Goal: Transaction & Acquisition: Purchase product/service

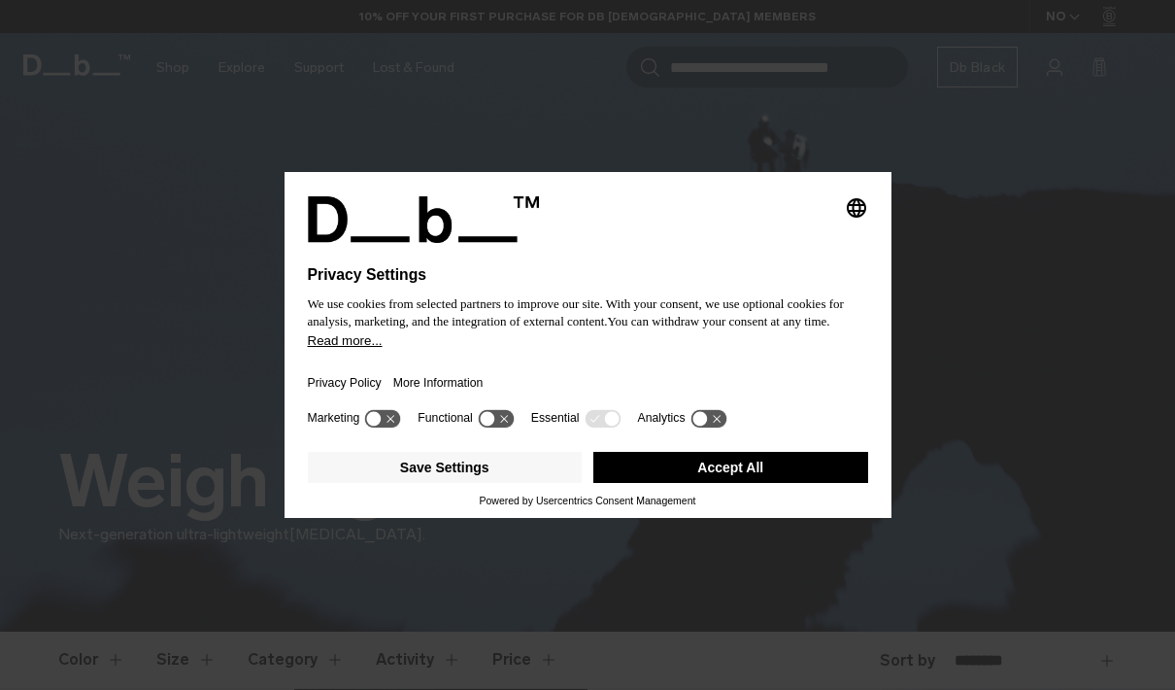
click at [758, 473] on button "Accept All" at bounding box center [730, 467] width 275 height 31
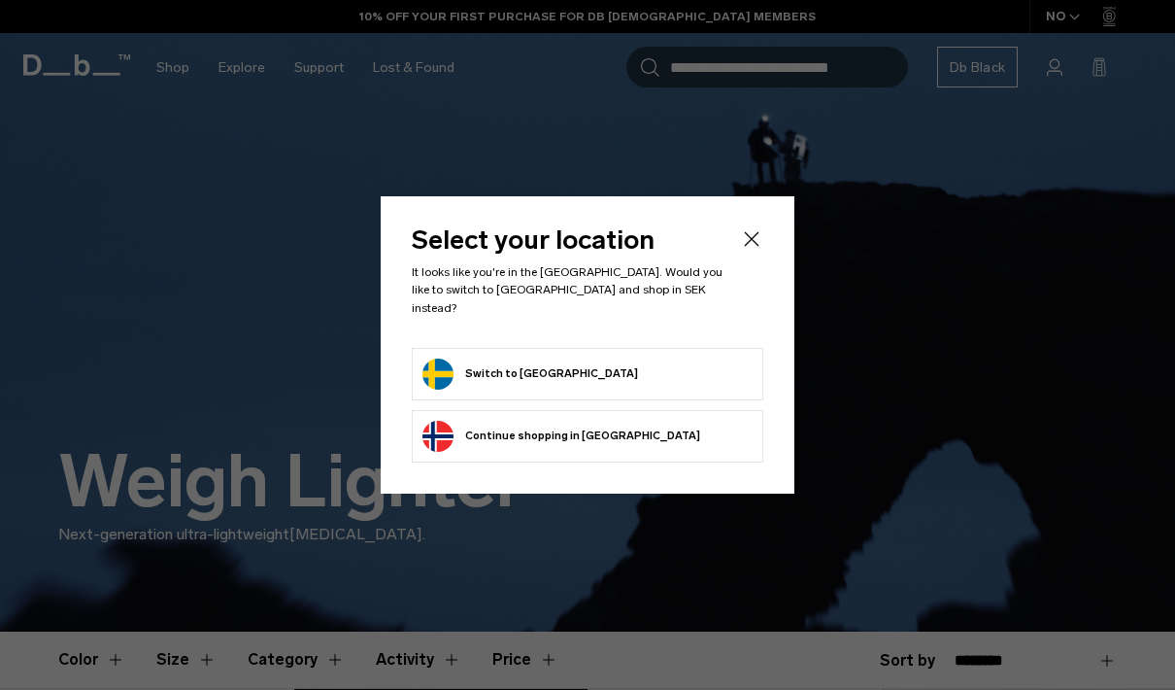
click at [458, 366] on button "Switch to [GEOGRAPHIC_DATA]" at bounding box center [531, 373] width 216 height 31
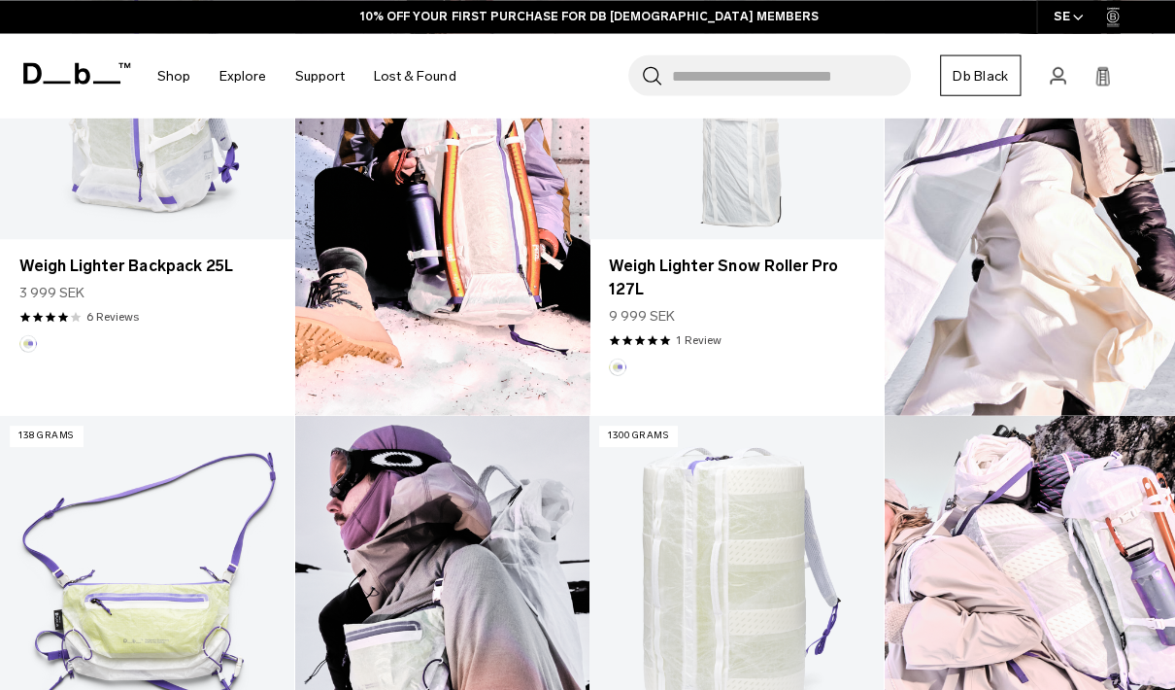
scroll to position [776, 0]
click at [100, 273] on link "Weigh Lighter Backpack 25L" at bounding box center [146, 264] width 254 height 23
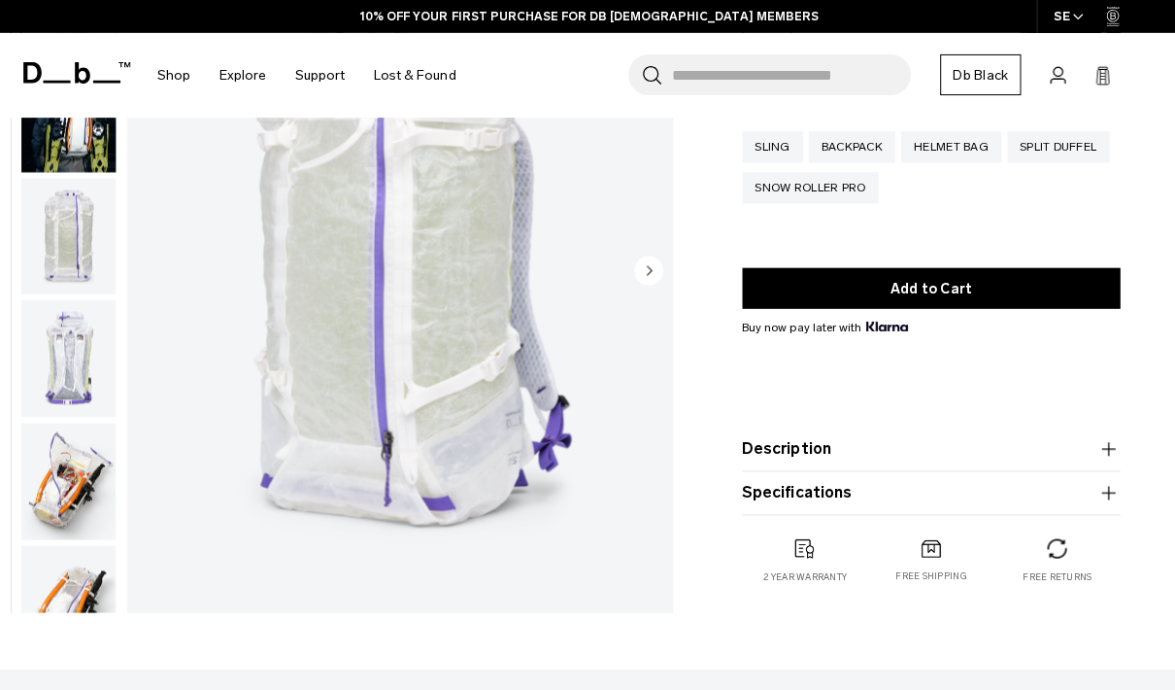
scroll to position [247, 0]
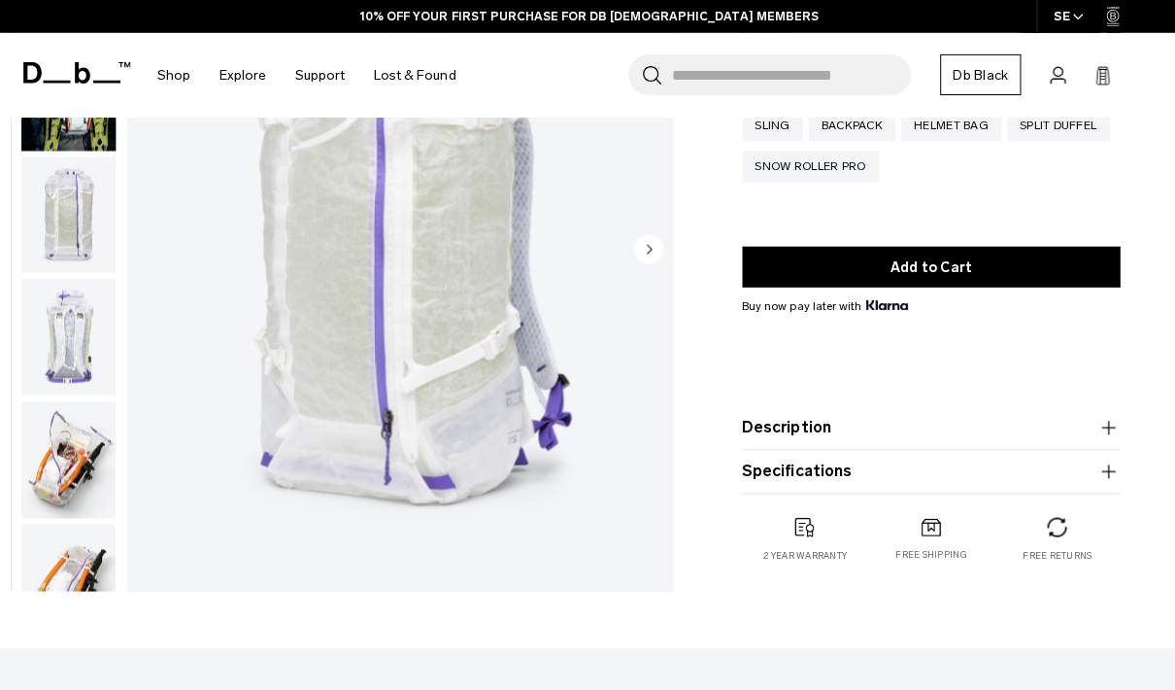
click at [63, 340] on img "button" at bounding box center [68, 336] width 94 height 117
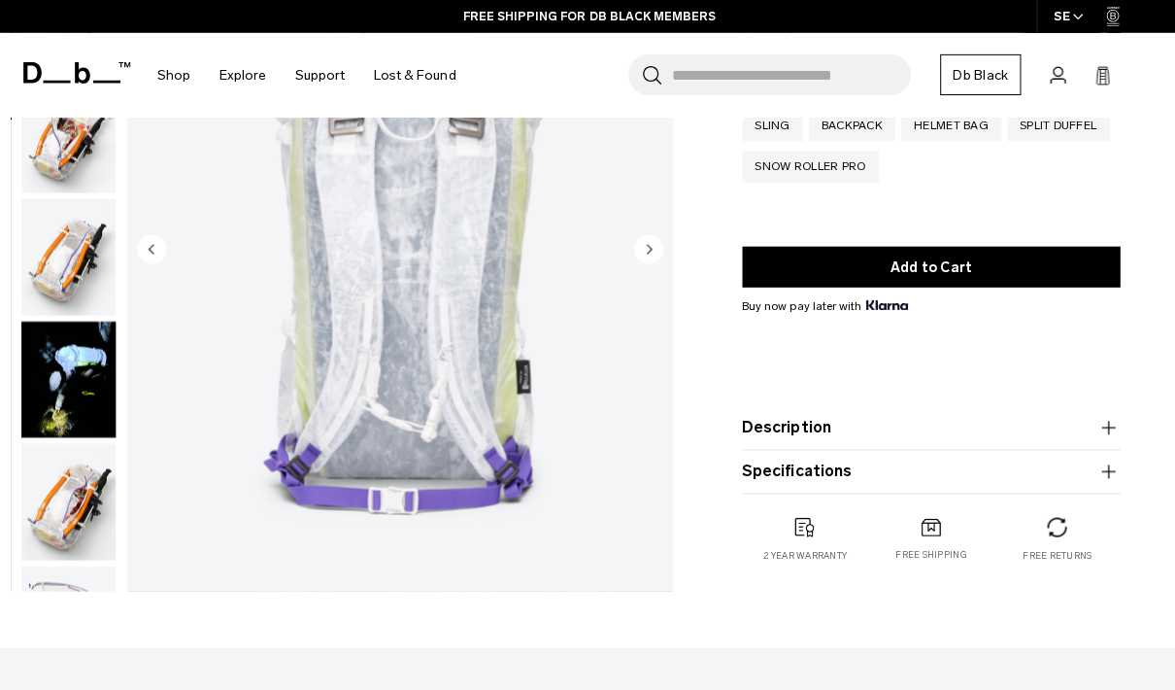
scroll to position [369, 0]
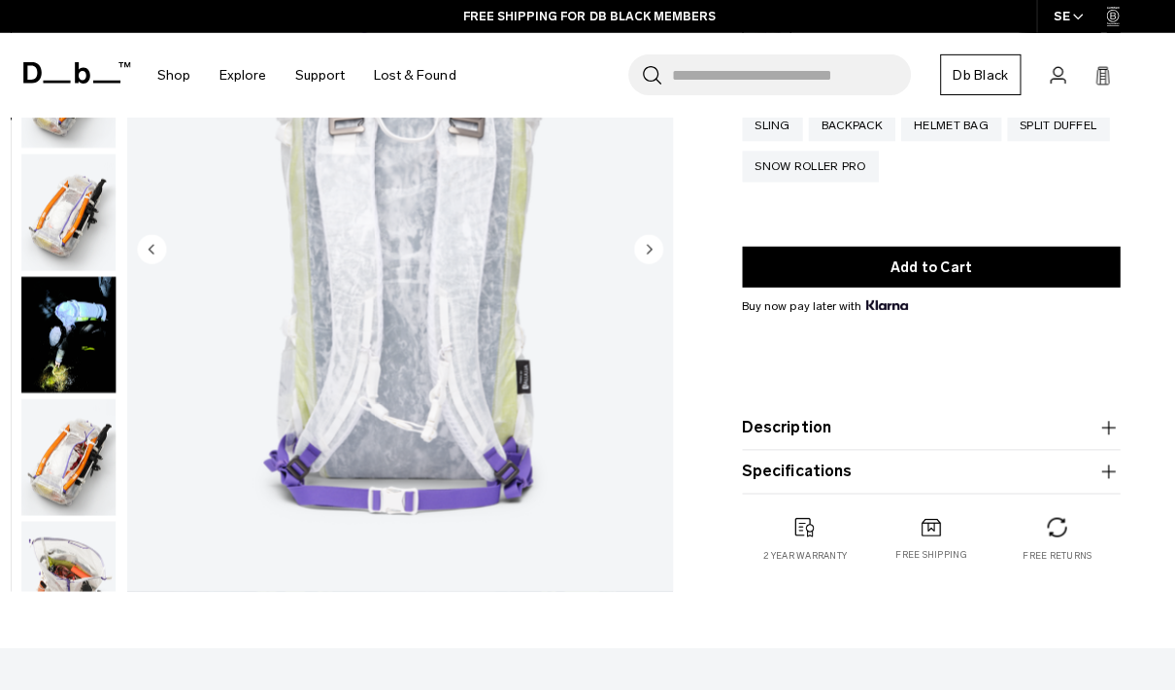
click at [70, 352] on img "button" at bounding box center [68, 334] width 94 height 117
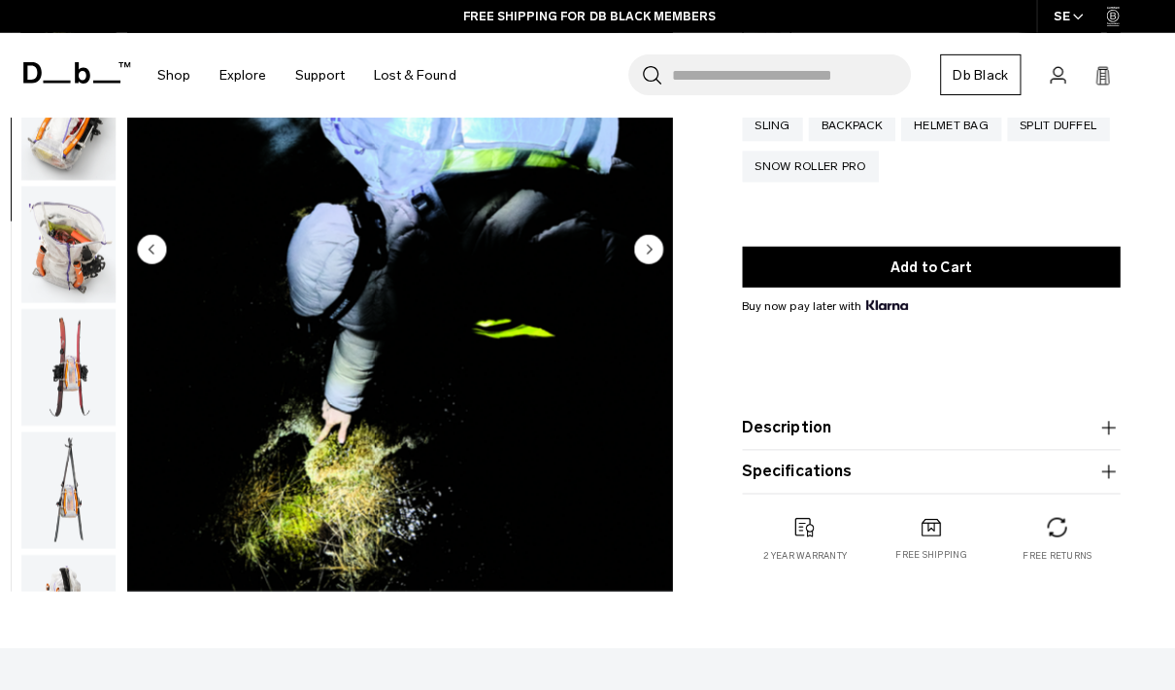
scroll to position [738, 0]
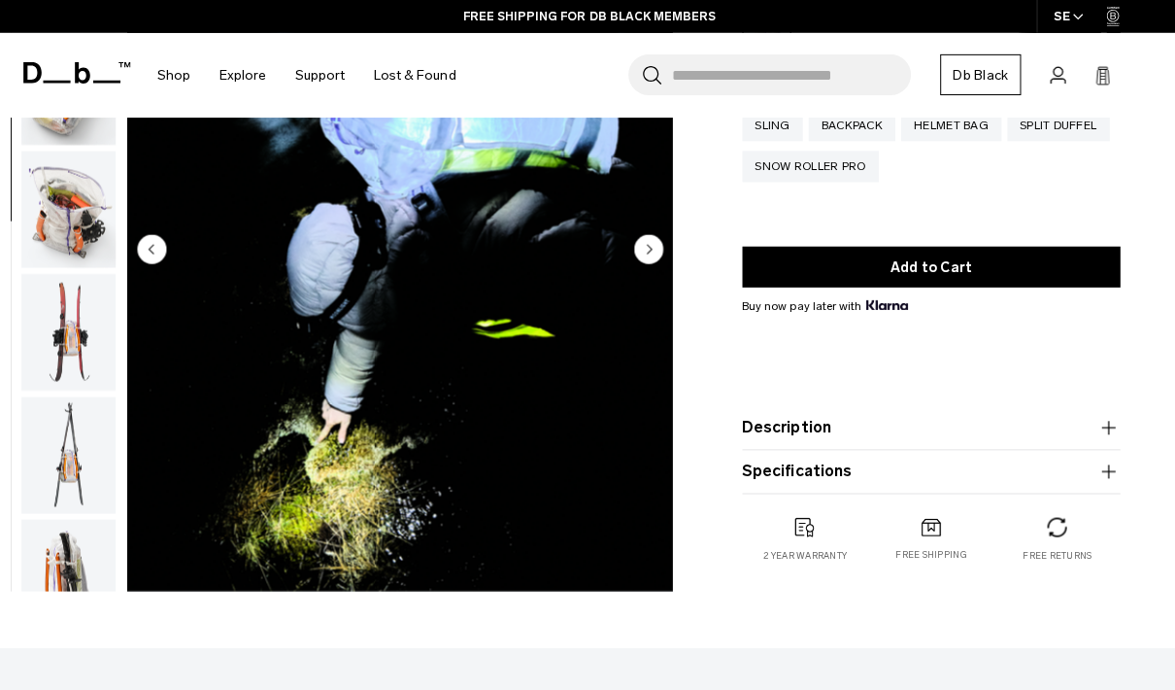
click at [80, 347] on img "button" at bounding box center [68, 331] width 94 height 117
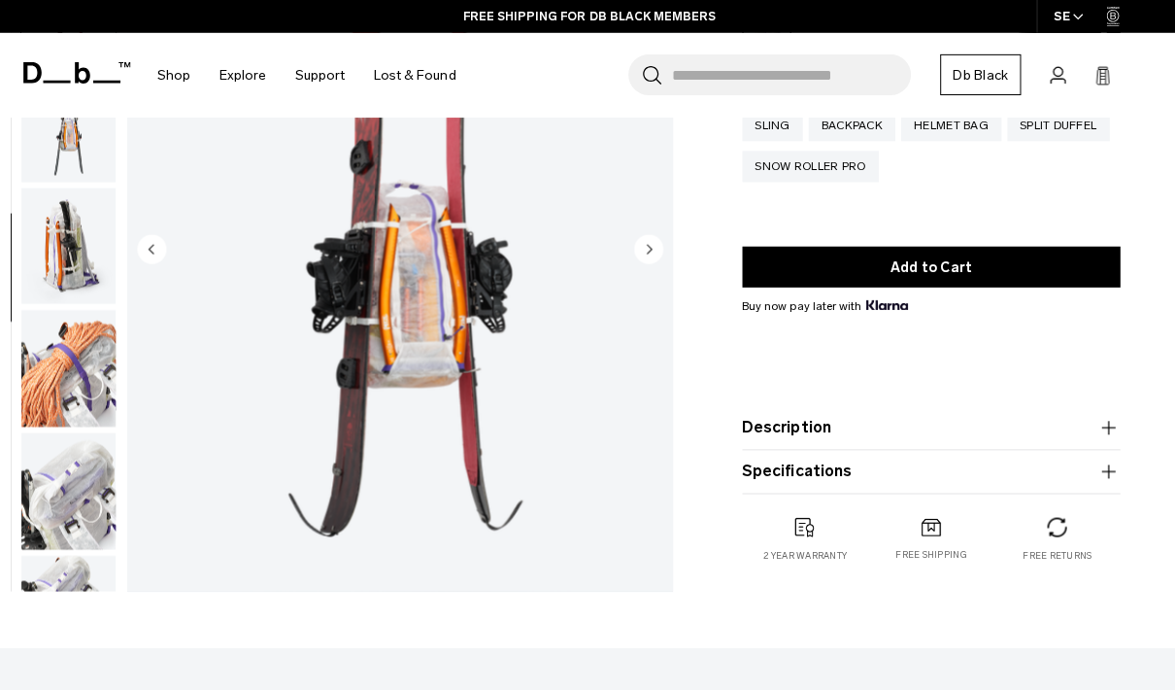
scroll to position [1107, 0]
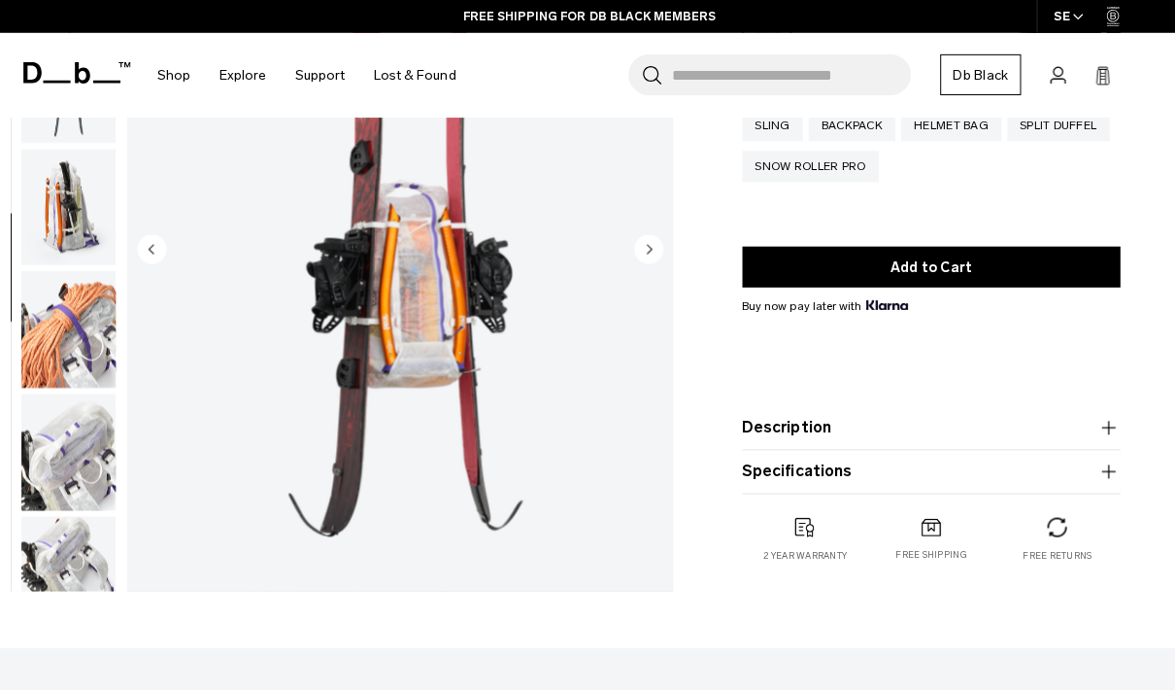
click at [59, 458] on img "button" at bounding box center [68, 450] width 94 height 117
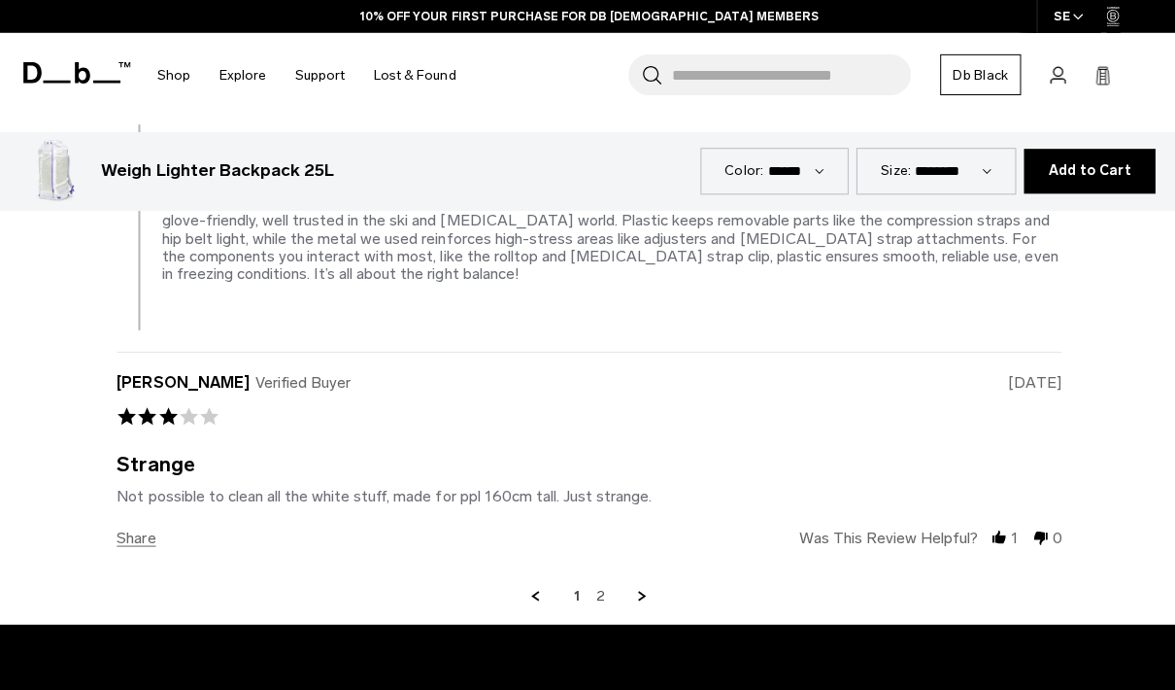
scroll to position [4305, 0]
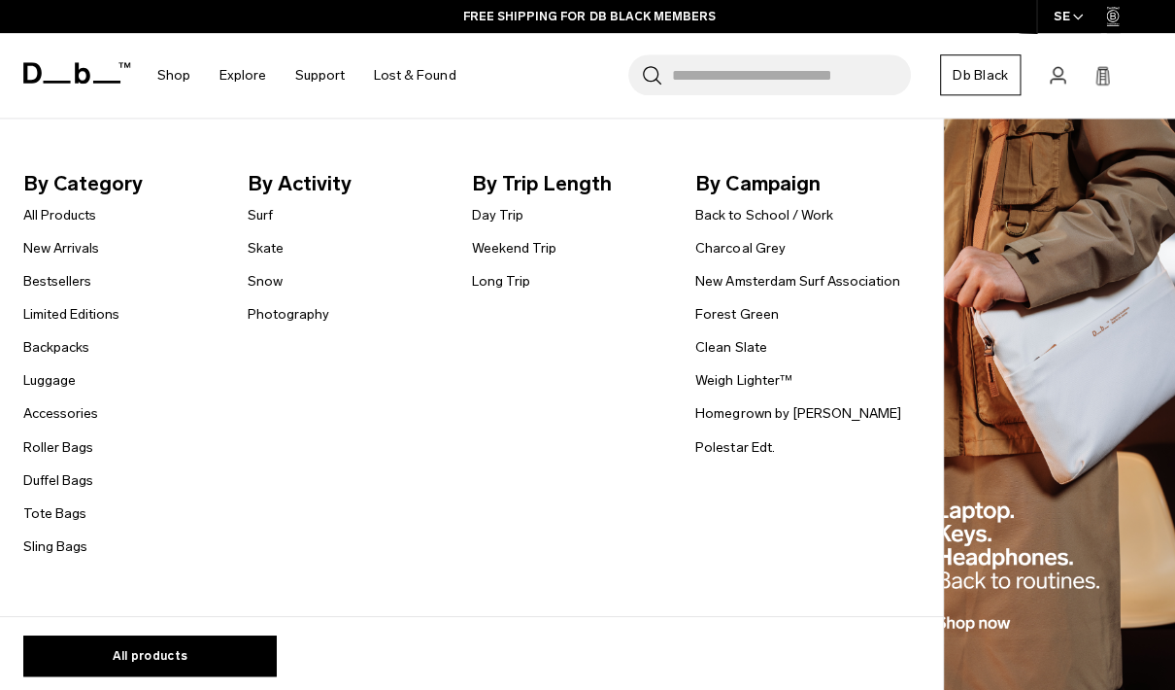
click at [207, 213] on li "By Category All Products New Arrivals Bestsellers Limited Editions Backpacks Lu…" at bounding box center [130, 362] width 214 height 390
click at [253, 308] on link "Photography" at bounding box center [288, 313] width 82 height 20
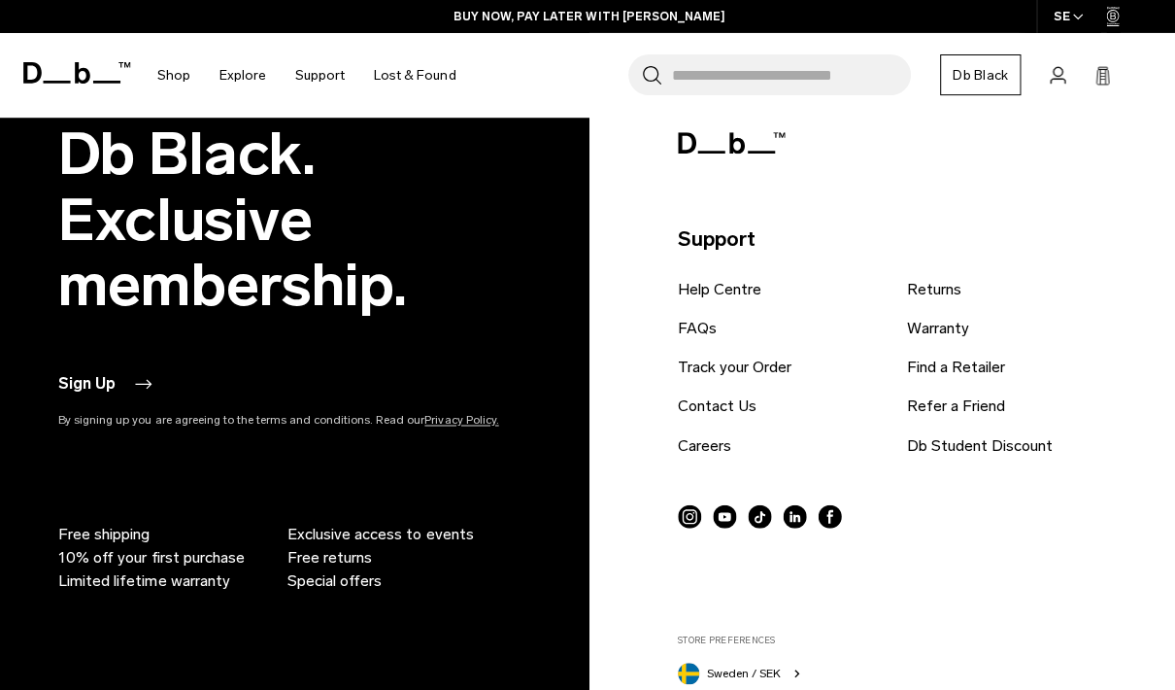
scroll to position [4188, 0]
